Goal: Task Accomplishment & Management: Manage account settings

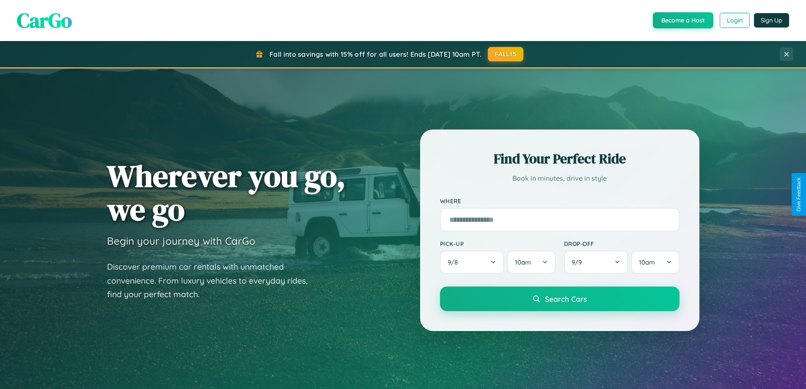
click at [734, 20] on button "Login" at bounding box center [735, 20] width 30 height 15
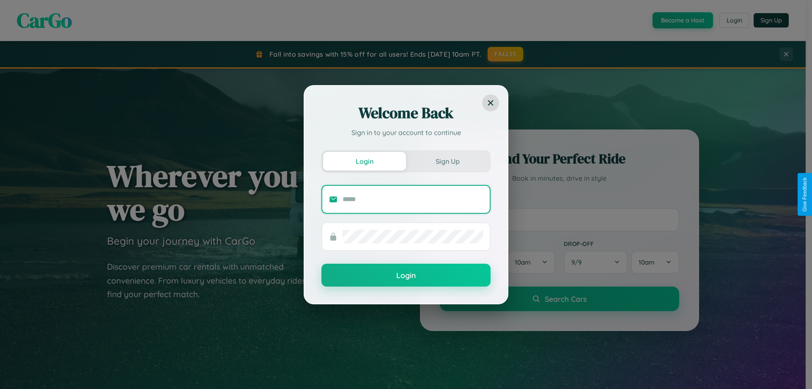
click at [413, 199] on input "text" at bounding box center [413, 200] width 140 height 14
type input "**********"
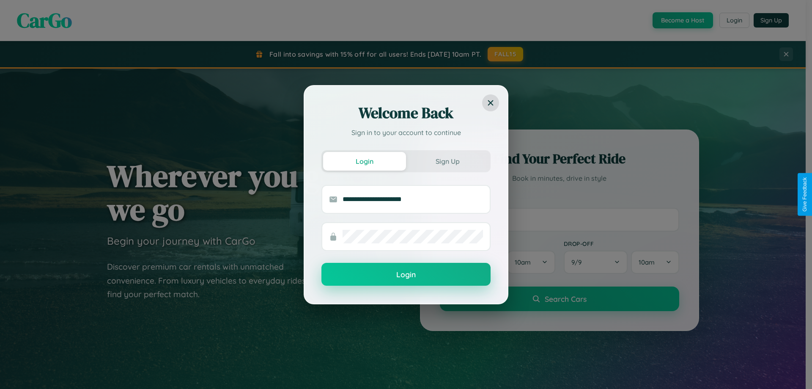
click at [406, 275] on button "Login" at bounding box center [406, 274] width 169 height 23
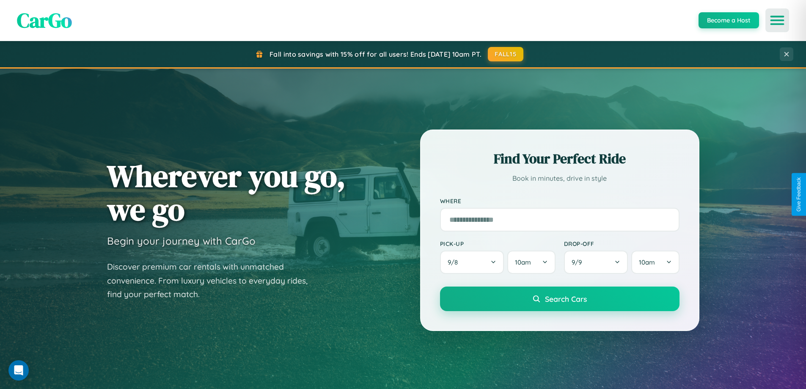
click at [777, 20] on icon "Open menu" at bounding box center [777, 21] width 12 height 8
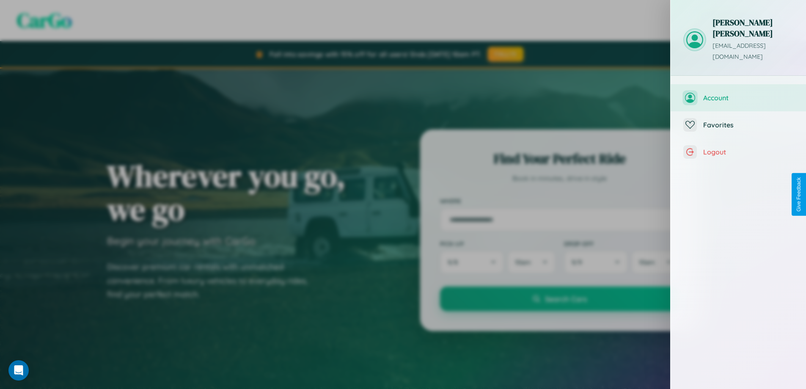
click at [738, 94] on span "Account" at bounding box center [748, 98] width 90 height 8
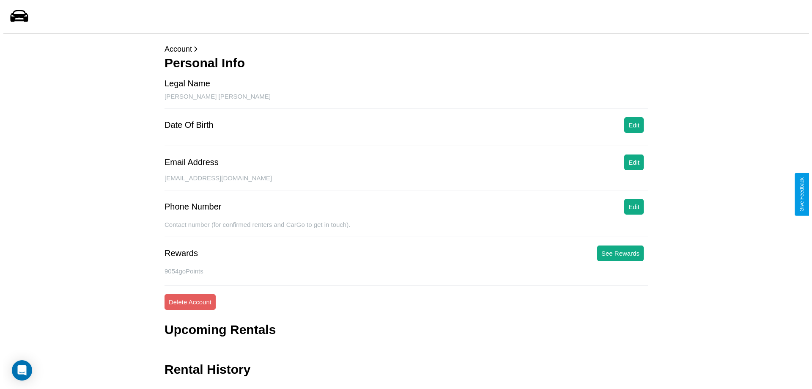
scroll to position [20, 0]
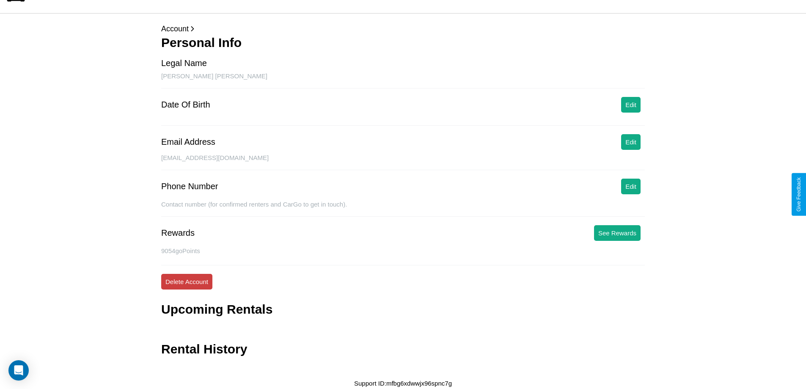
click at [187, 281] on button "Delete Account" at bounding box center [186, 282] width 51 height 16
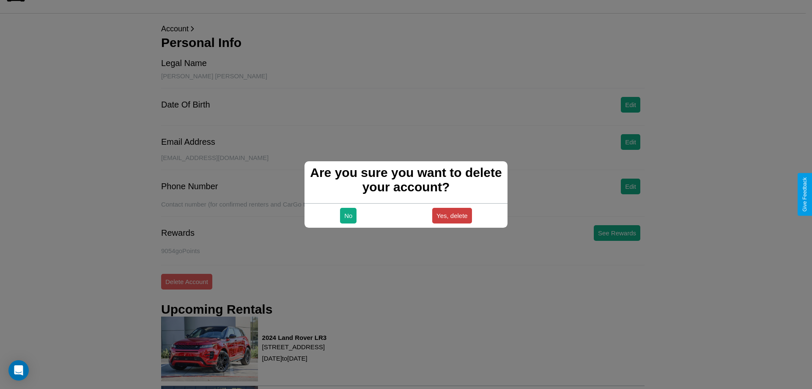
click at [452, 215] on button "Yes, delete" at bounding box center [452, 216] width 40 height 16
